Goal: Use online tool/utility: Utilize a website feature to perform a specific function

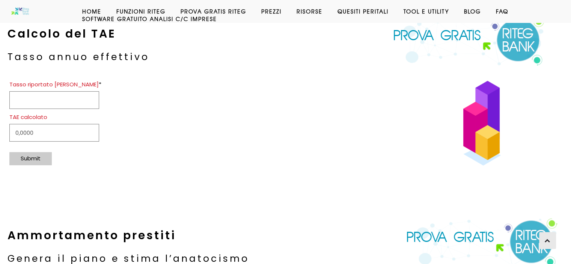
scroll to position [129, 0]
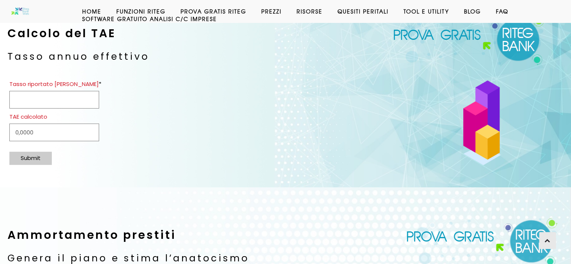
click at [83, 99] on input "Tasso riportato nel contratto *" at bounding box center [54, 100] width 90 height 18
type input "0,01"
type input "0,0100"
type input "0,01"
click at [27, 159] on div "Submit" at bounding box center [30, 158] width 42 height 13
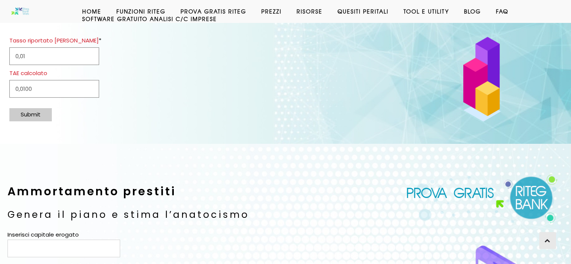
scroll to position [172, 0]
click at [33, 114] on div "Submit" at bounding box center [30, 115] width 42 height 13
